Goal: Find contact information: Find contact information

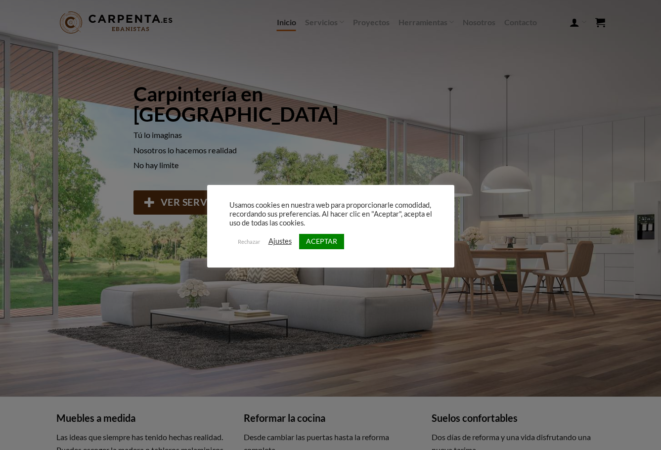
click at [328, 249] on div "Rechazar Ajustes ACEPTAR" at bounding box center [330, 241] width 203 height 20
click at [328, 244] on link "ACEPTAR" at bounding box center [321, 241] width 45 height 15
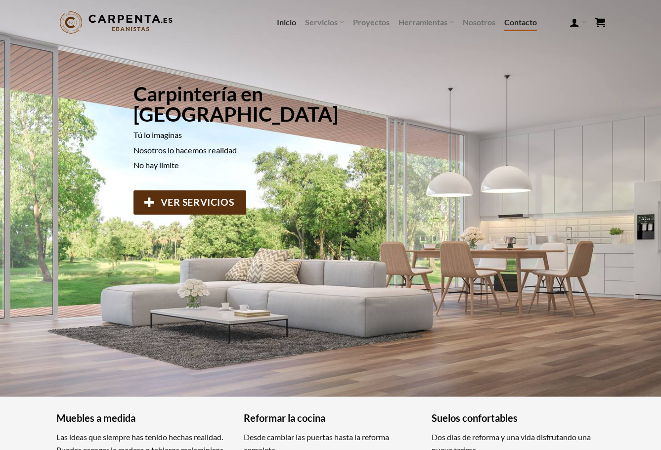
click at [512, 21] on link "Contacto" at bounding box center [520, 22] width 33 height 18
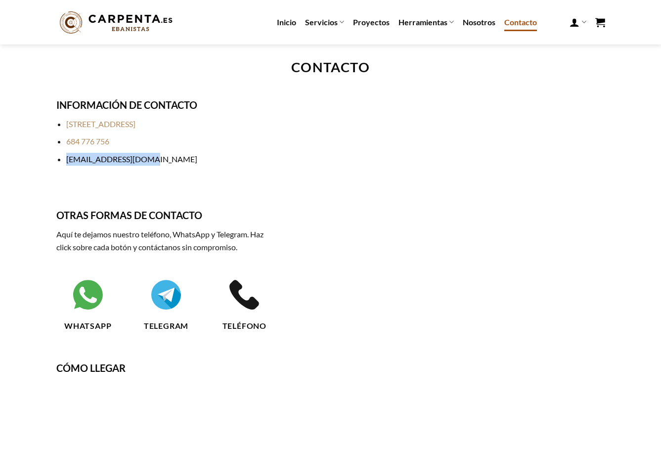
drag, startPoint x: 155, startPoint y: 160, endPoint x: 68, endPoint y: 163, distance: 87.1
click at [68, 163] on li "[EMAIL_ADDRESS][DOMAIN_NAME]" at bounding box center [171, 159] width 210 height 13
copy link "[EMAIL_ADDRESS][DOMAIN_NAME]"
